Goal: Find specific page/section

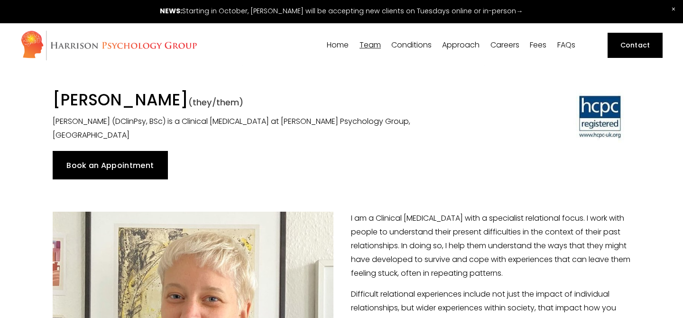
click at [125, 42] on img at bounding box center [108, 45] width 177 height 31
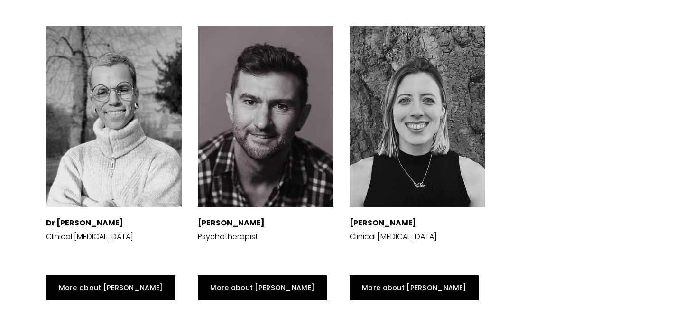
scroll to position [2443, 0]
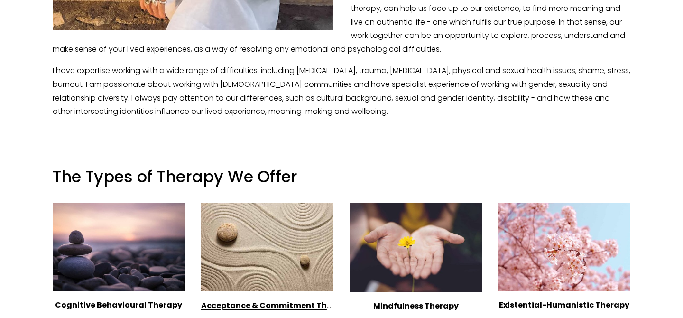
scroll to position [549, 0]
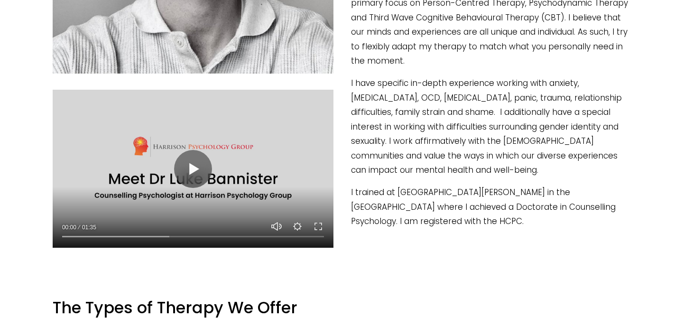
scroll to position [465, 0]
